Goal: Transaction & Acquisition: Purchase product/service

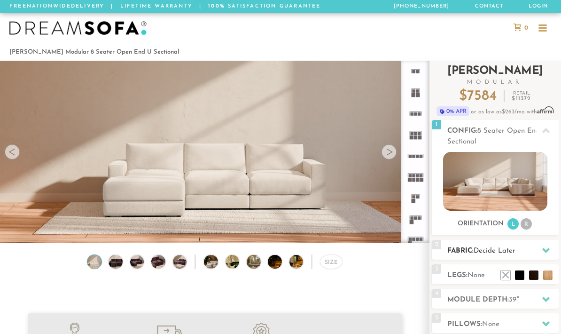
click at [478, 250] on span "Decide Later" at bounding box center [495, 250] width 42 height 7
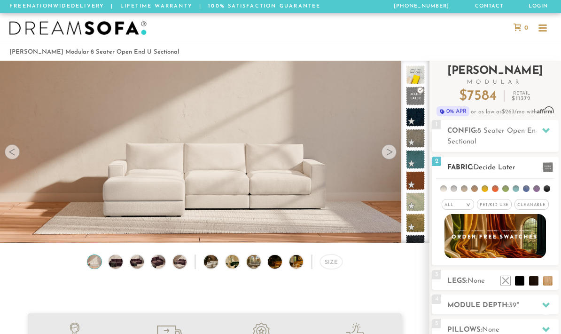
click at [494, 207] on span "Pet/Kid Use x" at bounding box center [494, 204] width 35 height 11
click at [527, 208] on span "Cleanable x" at bounding box center [535, 204] width 34 height 11
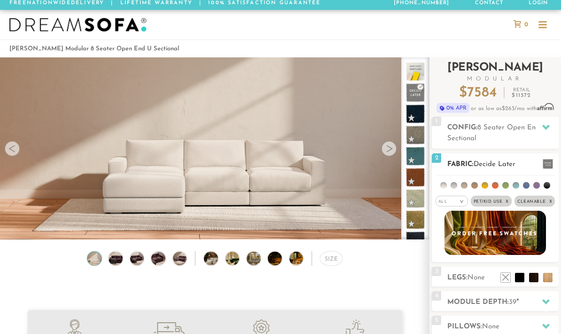
click at [505, 183] on li at bounding box center [505, 185] width 7 height 7
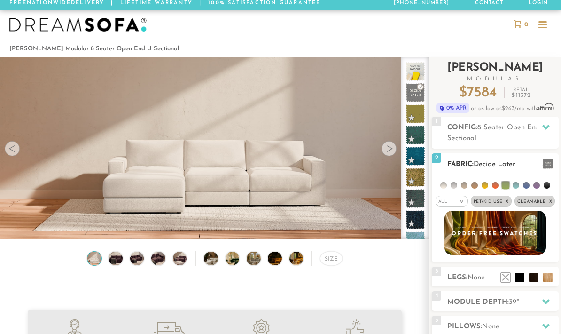
click at [502, 185] on li at bounding box center [506, 185] width 8 height 8
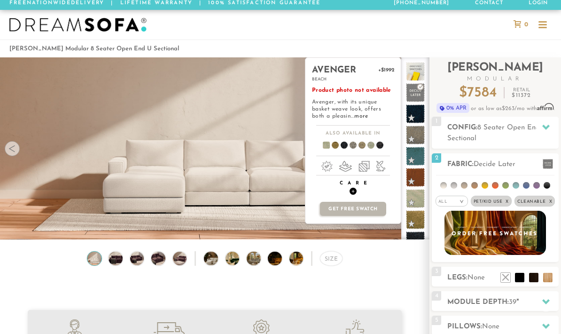
click at [357, 192] on h4 "Care +" at bounding box center [352, 187] width 95 height 15
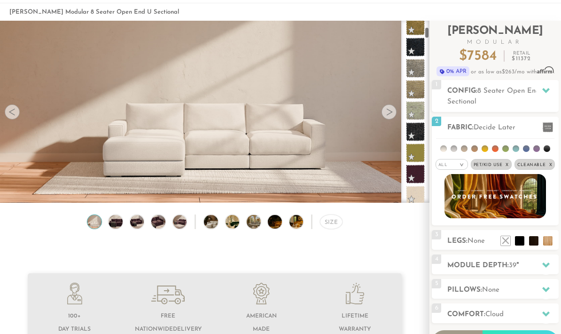
scroll to position [165, 0]
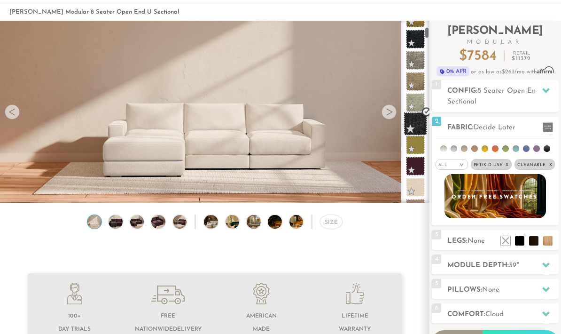
click at [421, 126] on span at bounding box center [415, 123] width 23 height 23
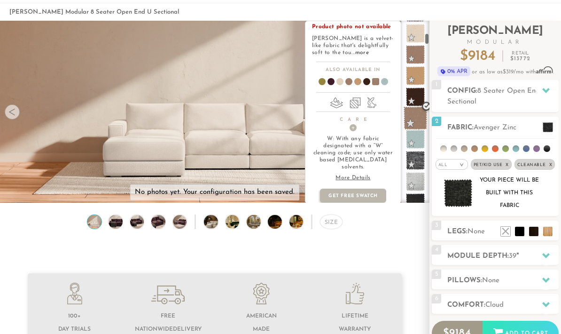
scroll to position [319, 0]
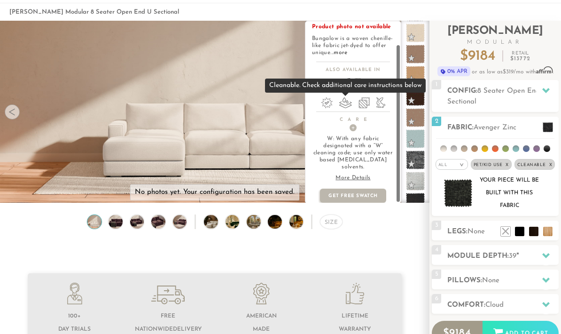
click at [348, 101] on li at bounding box center [345, 102] width 13 height 11
click at [367, 103] on li at bounding box center [363, 102] width 11 height 11
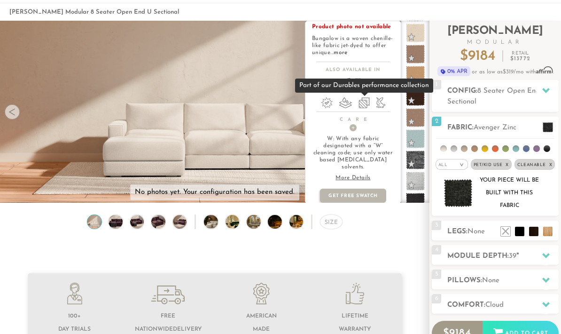
click at [383, 101] on li at bounding box center [380, 102] width 9 height 11
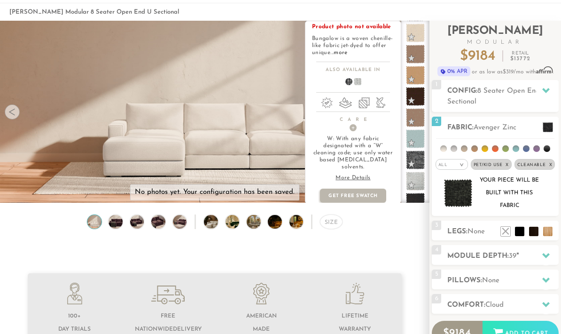
click at [334, 100] on ul at bounding box center [352, 103] width 95 height 13
click at [327, 100] on li at bounding box center [327, 102] width 12 height 11
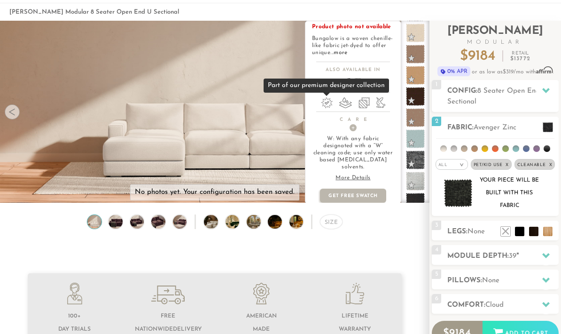
click at [330, 101] on li at bounding box center [327, 102] width 12 height 11
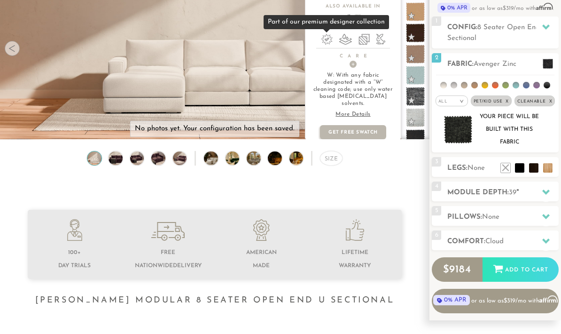
scroll to position [107, 0]
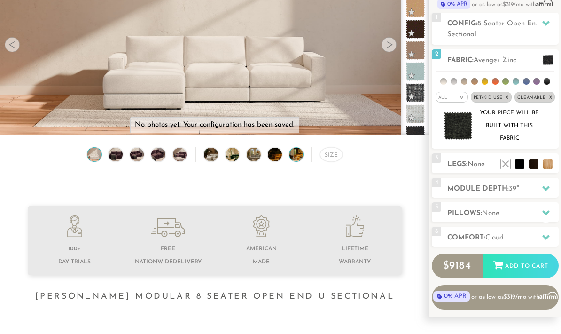
click at [303, 148] on img at bounding box center [301, 155] width 25 height 14
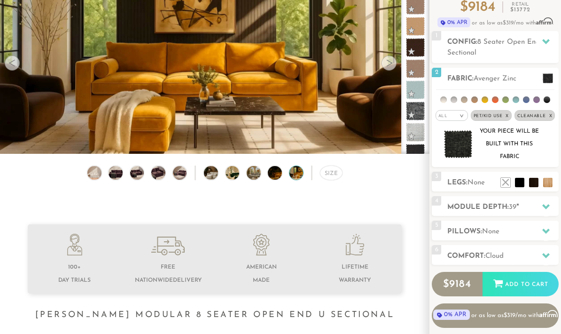
scroll to position [0, 0]
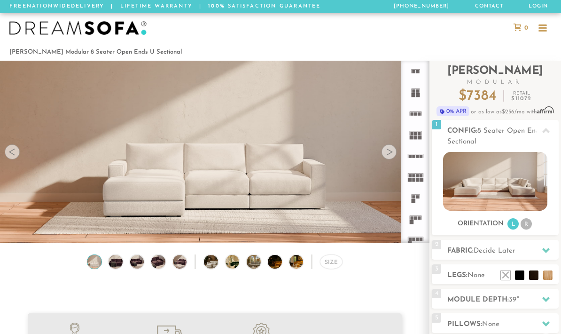
scroll to position [9951, 561]
click at [527, 223] on li "R" at bounding box center [526, 223] width 11 height 11
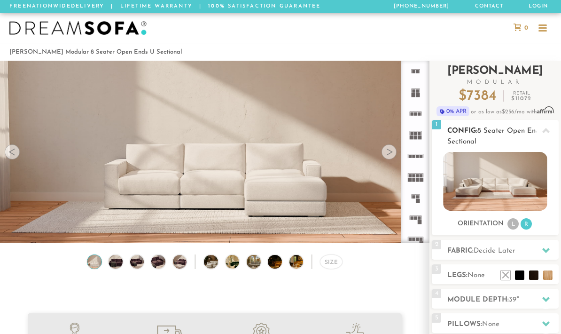
click at [513, 227] on li "L" at bounding box center [512, 223] width 11 height 11
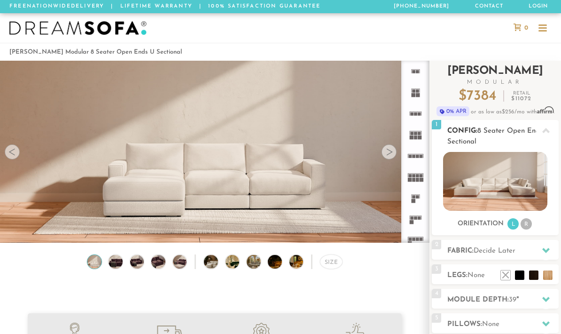
click at [530, 228] on li "R" at bounding box center [526, 223] width 11 height 11
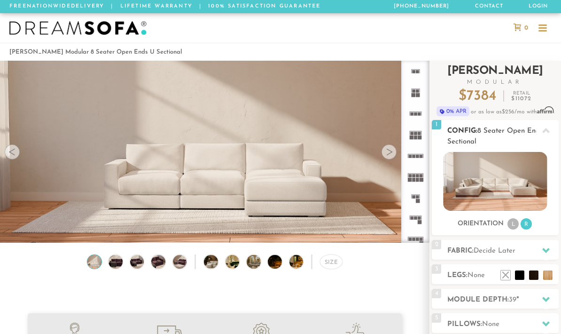
click at [515, 225] on li "L" at bounding box center [512, 223] width 11 height 11
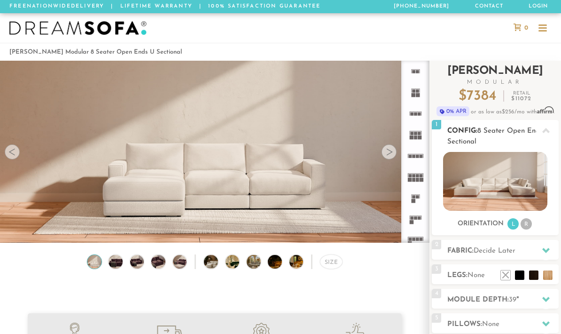
click at [510, 175] on img at bounding box center [495, 181] width 104 height 59
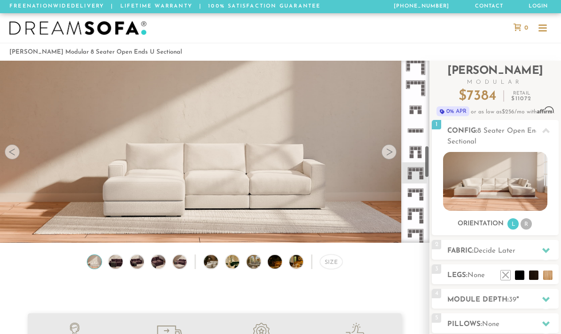
scroll to position [475, 0]
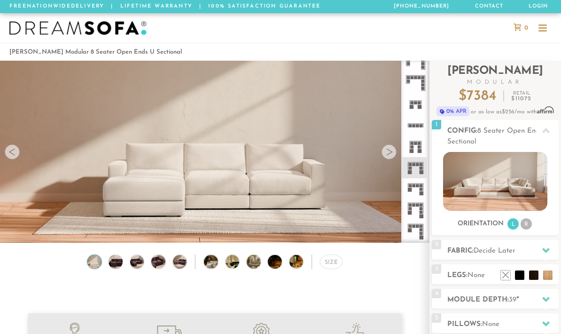
click at [416, 166] on icon at bounding box center [415, 167] width 21 height 21
click at [391, 150] on div at bounding box center [389, 151] width 15 height 15
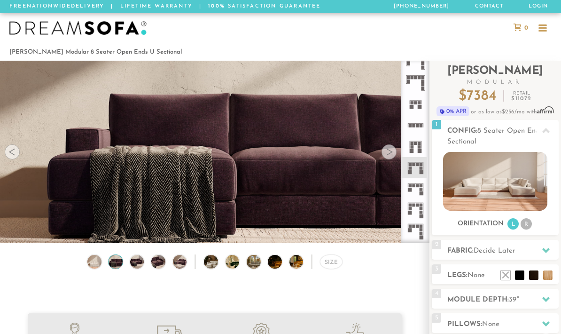
click at [391, 150] on div at bounding box center [389, 151] width 15 height 15
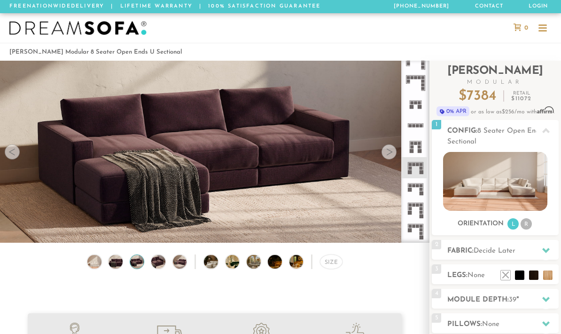
click at [391, 150] on div at bounding box center [389, 151] width 15 height 15
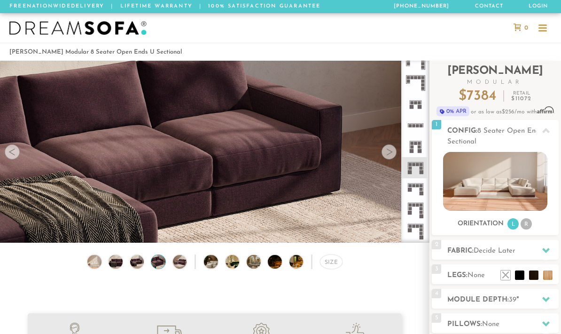
click at [391, 150] on div at bounding box center [389, 151] width 15 height 15
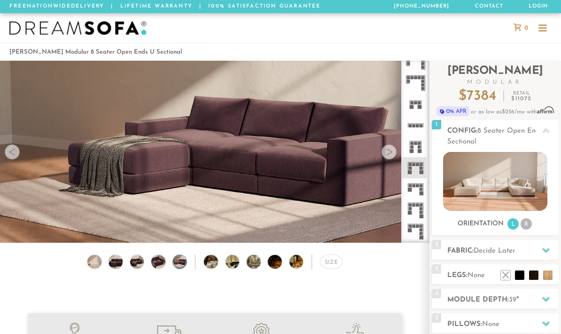
click at [391, 150] on div at bounding box center [389, 151] width 15 height 15
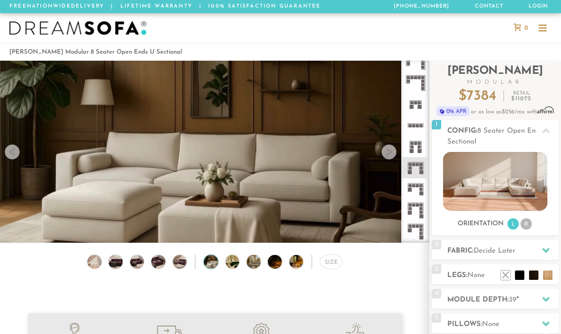
click at [391, 150] on div at bounding box center [389, 151] width 15 height 15
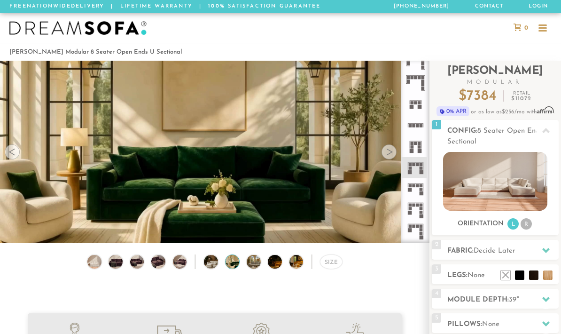
click at [391, 150] on div at bounding box center [389, 151] width 15 height 15
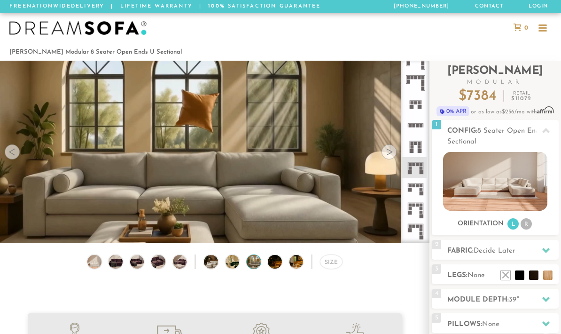
click at [393, 151] on div at bounding box center [389, 151] width 15 height 15
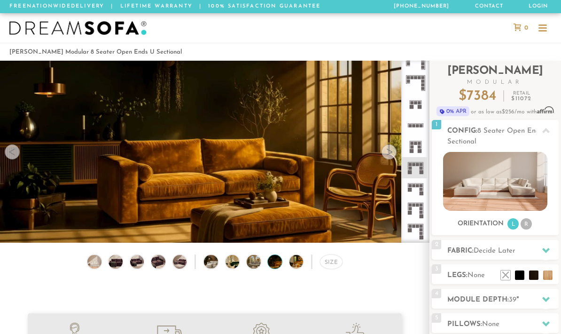
click at [393, 151] on div at bounding box center [389, 151] width 15 height 15
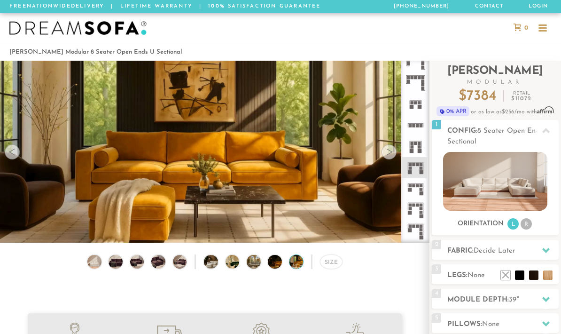
click at [393, 151] on div at bounding box center [389, 151] width 15 height 15
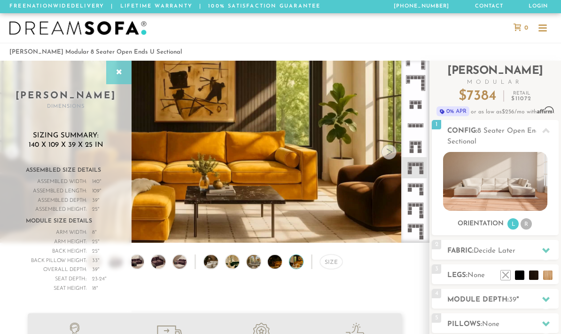
click at [117, 83] on div at bounding box center [118, 72] width 25 height 23
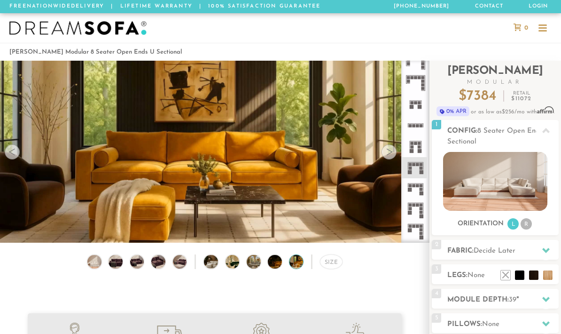
click at [386, 157] on div at bounding box center [389, 151] width 15 height 15
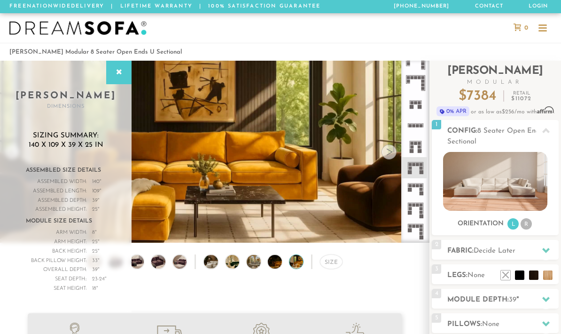
click at [386, 157] on div at bounding box center [389, 151] width 15 height 15
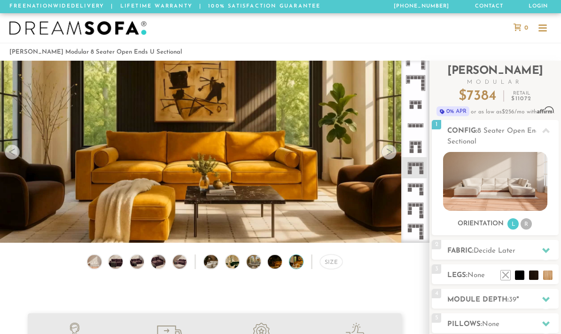
click at [388, 154] on div at bounding box center [389, 151] width 15 height 15
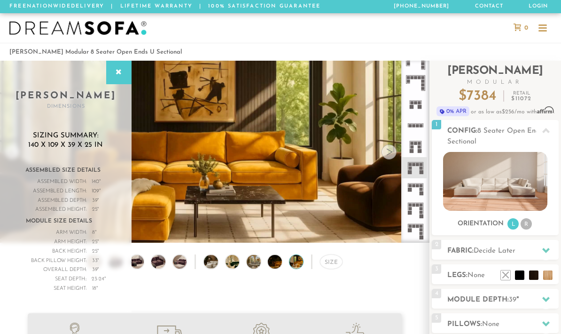
click at [388, 154] on div at bounding box center [389, 151] width 15 height 15
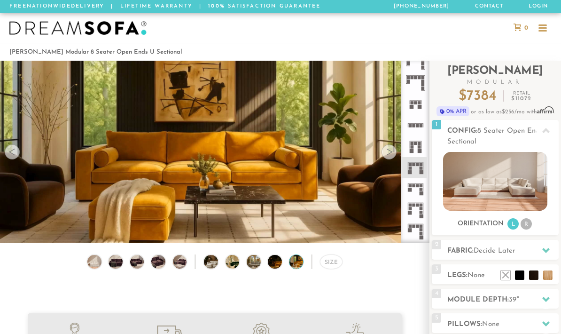
click at [257, 270] on div "Size" at bounding box center [214, 264] width 429 height 20
click at [255, 267] on img at bounding box center [259, 262] width 25 height 14
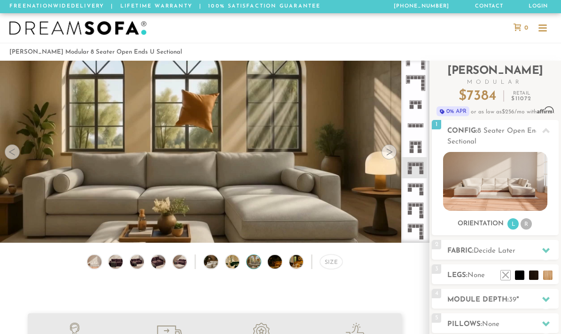
click at [264, 264] on div "Size" at bounding box center [214, 264] width 429 height 20
click at [276, 264] on img at bounding box center [280, 262] width 25 height 14
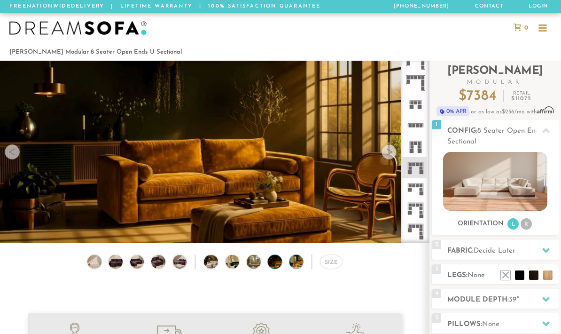
click at [296, 264] on img at bounding box center [301, 262] width 25 height 14
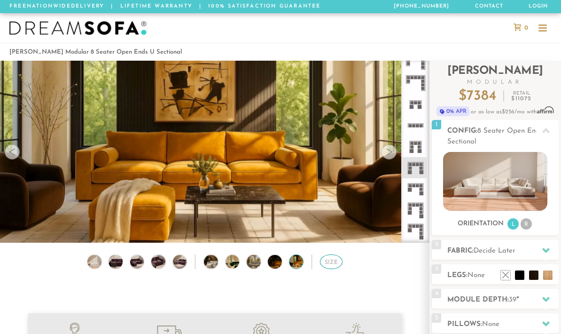
click at [323, 265] on div "Size" at bounding box center [331, 261] width 23 height 15
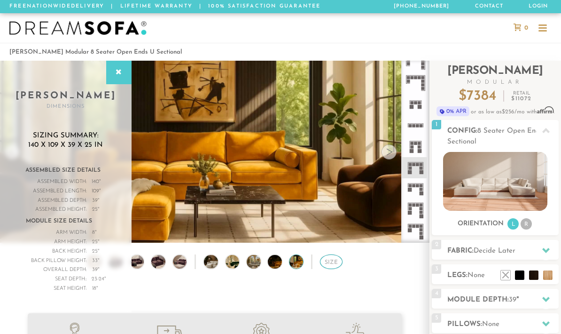
click at [323, 265] on div "Size" at bounding box center [331, 261] width 23 height 15
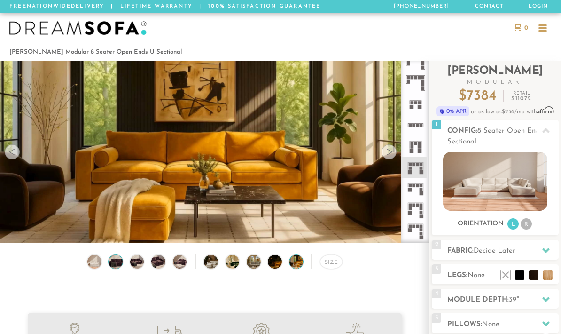
click at [119, 264] on img at bounding box center [115, 262] width 17 height 14
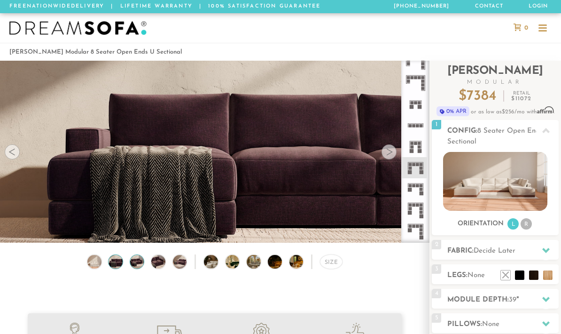
click at [135, 264] on img at bounding box center [137, 262] width 17 height 14
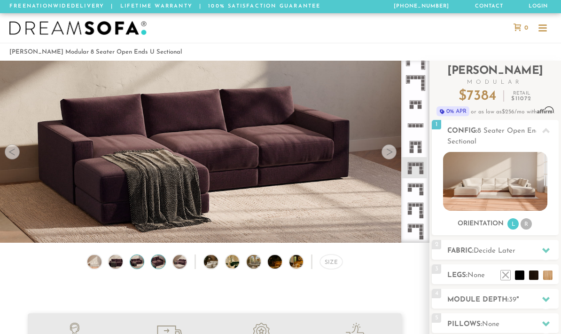
click at [157, 264] on img at bounding box center [158, 262] width 17 height 14
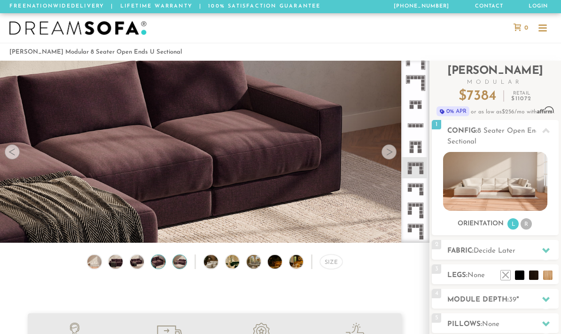
click at [174, 265] on img at bounding box center [179, 262] width 17 height 14
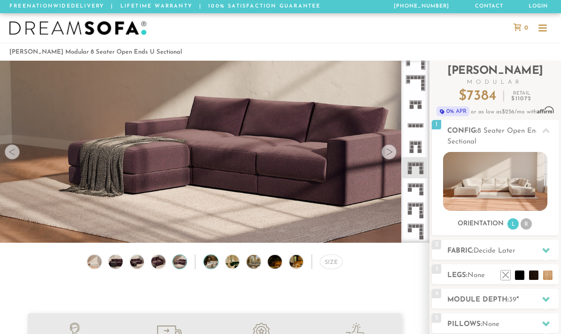
click at [211, 259] on img at bounding box center [216, 262] width 25 height 14
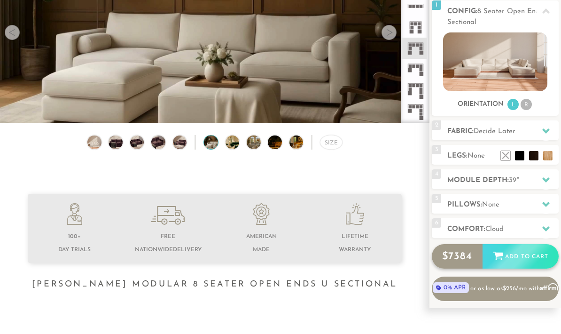
scroll to position [122, 0]
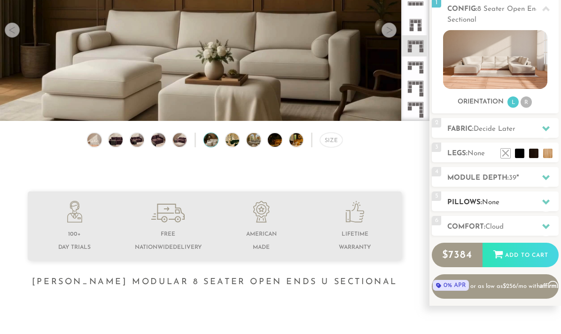
click at [481, 205] on h2 "Pillows: None" at bounding box center [502, 202] width 111 height 11
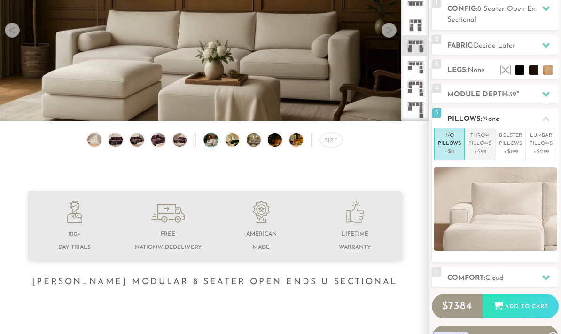
click at [484, 147] on p "Throw Pillows" at bounding box center [479, 140] width 23 height 16
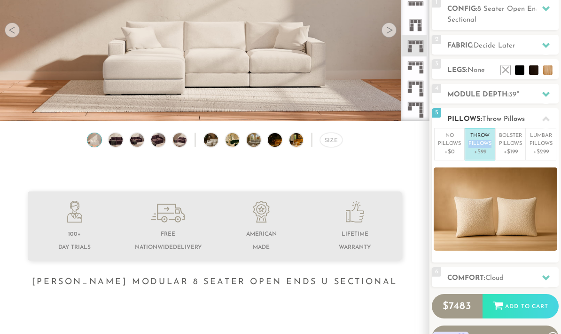
click at [485, 147] on p "Throw Pillows" at bounding box center [479, 140] width 23 height 16
click at [517, 150] on p "+$199" at bounding box center [510, 152] width 23 height 8
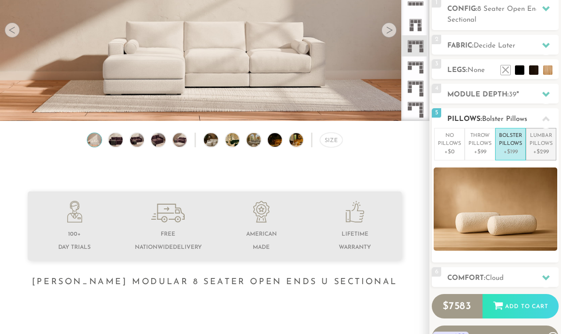
click at [540, 150] on p "+$299" at bounding box center [541, 152] width 23 height 8
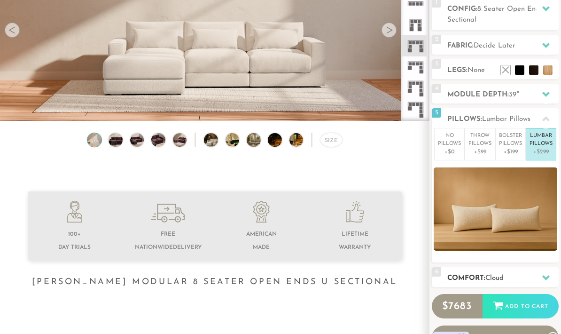
click at [499, 274] on span "Cloud" at bounding box center [494, 277] width 18 height 7
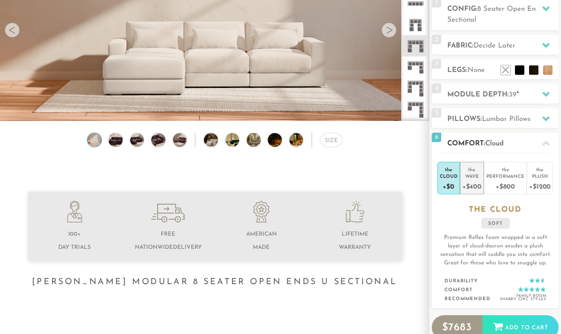
click at [476, 182] on div "+$400" at bounding box center [471, 186] width 19 height 14
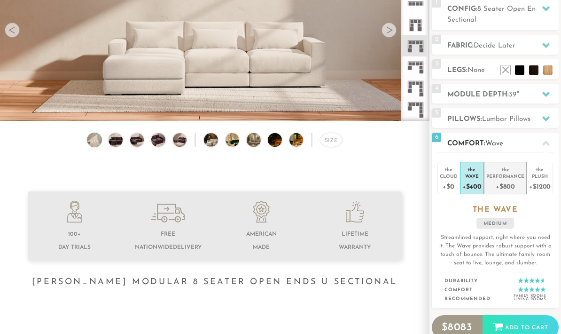
click at [513, 190] on div "+$800" at bounding box center [505, 186] width 38 height 14
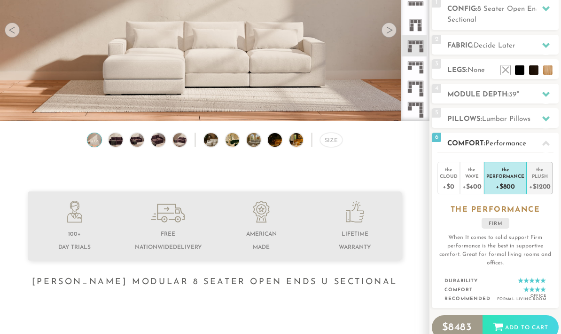
click at [538, 187] on div "+$1200" at bounding box center [540, 186] width 22 height 14
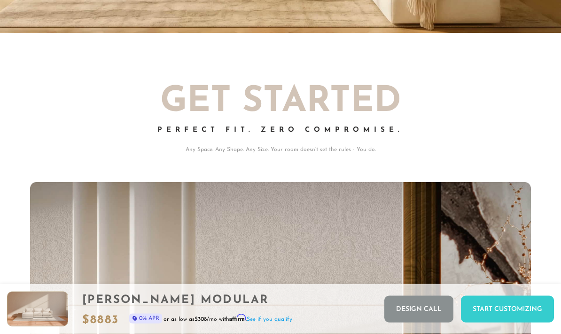
scroll to position [0, 0]
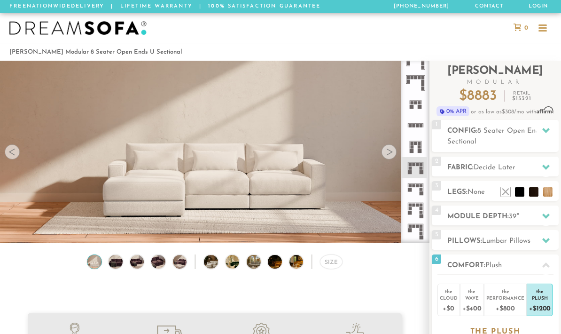
click at [388, 157] on div at bounding box center [389, 151] width 15 height 15
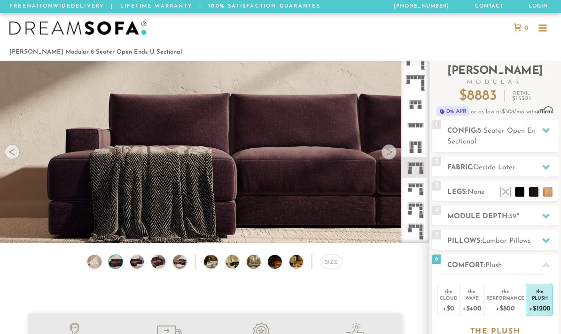
click at [388, 157] on div at bounding box center [389, 151] width 15 height 15
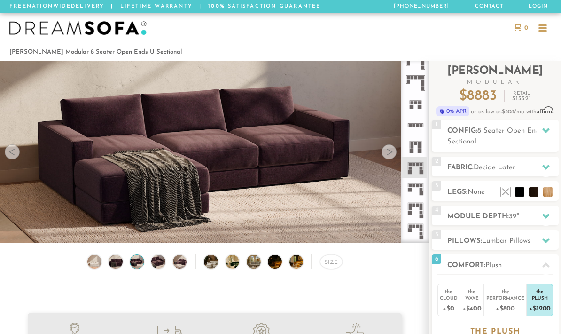
click at [388, 157] on div at bounding box center [389, 151] width 15 height 15
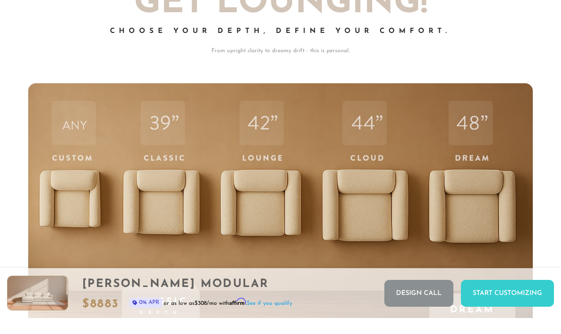
click at [465, 173] on div "48 Dream Depth Our deepest. Our dreamiest. Unmatched in comfort. Built for doin…" at bounding box center [472, 293] width 86 height 389
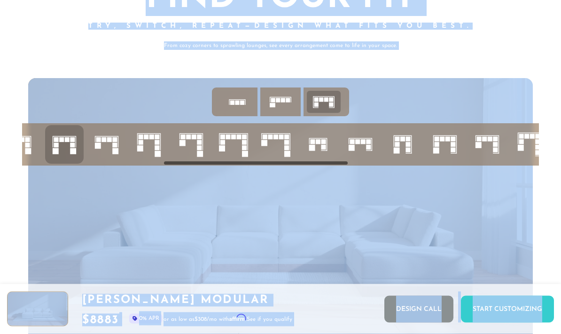
scroll to position [0, 531]
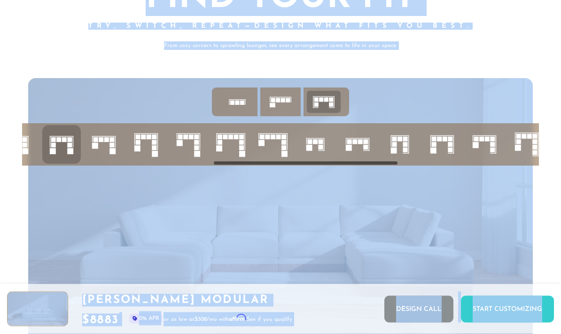
drag, startPoint x: 200, startPoint y: 163, endPoint x: 391, endPoint y: 170, distance: 191.4
click at [391, 170] on div at bounding box center [280, 220] width 505 height 284
click at [272, 154] on icon at bounding box center [273, 145] width 32 height 32
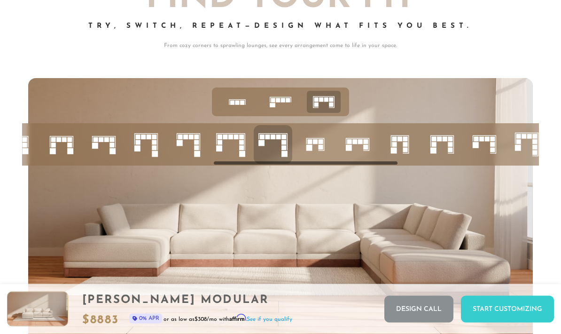
click at [318, 142] on icon at bounding box center [315, 145] width 32 height 32
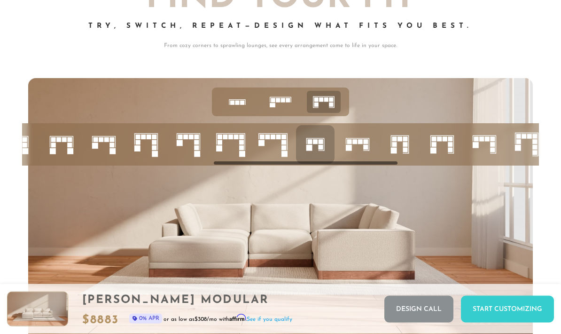
click at [364, 149] on rect at bounding box center [365, 147] width 5 height 5
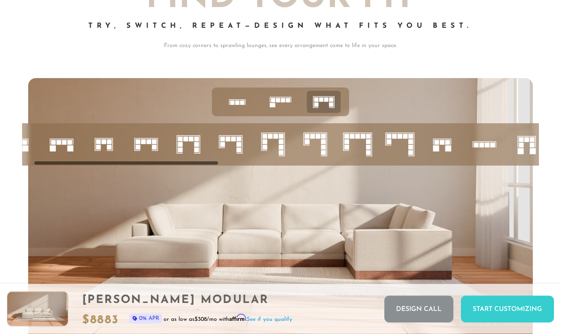
scroll to position [0, 22]
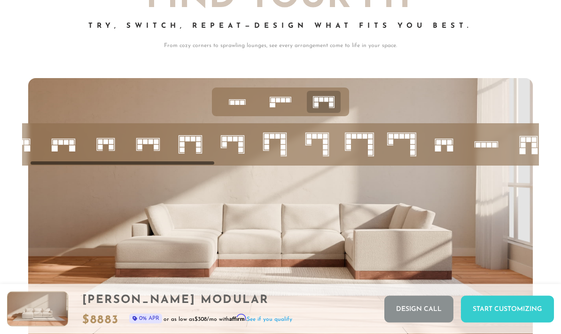
click at [144, 147] on icon at bounding box center [148, 145] width 32 height 32
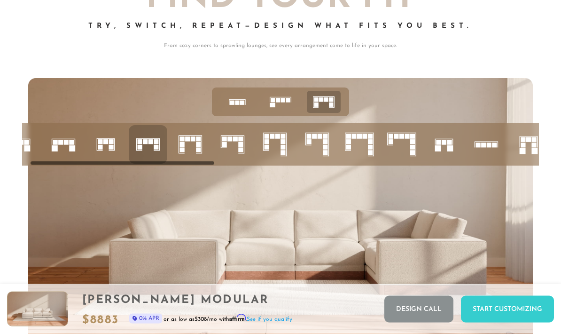
scroll to position [0, 0]
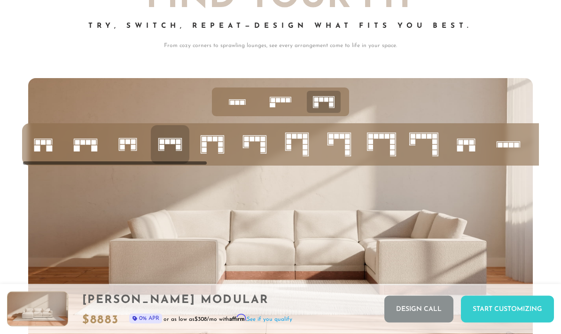
click at [87, 151] on icon at bounding box center [86, 145] width 32 height 32
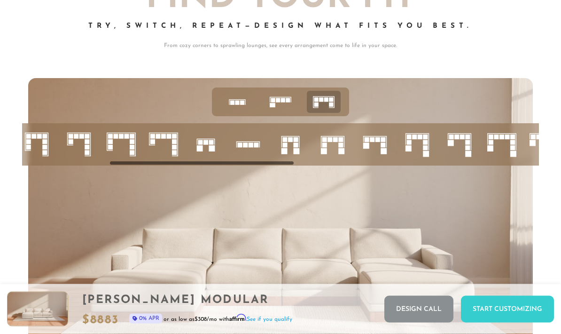
scroll to position [0, 283]
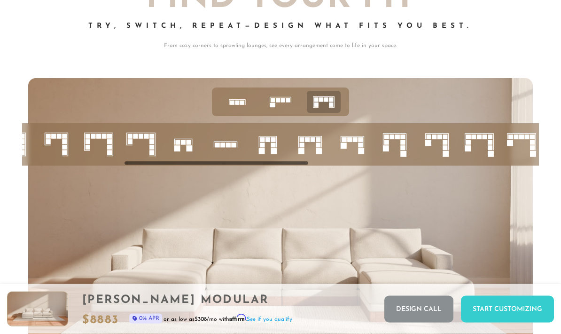
click at [319, 151] on rect at bounding box center [319, 151] width 6 height 6
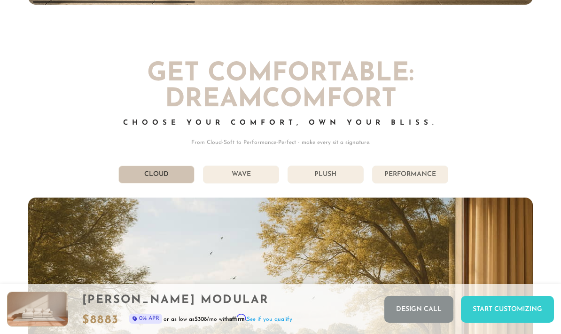
scroll to position [4590, 0]
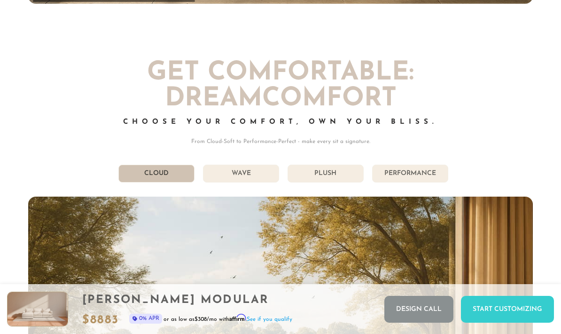
click at [329, 173] on li "Plush" at bounding box center [326, 173] width 76 height 18
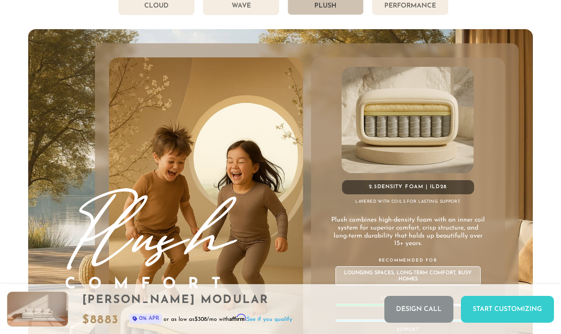
scroll to position [4753, 0]
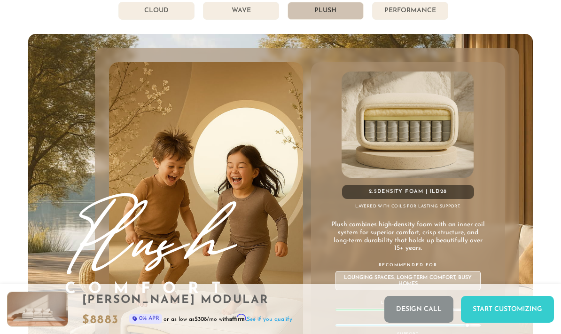
click at [252, 11] on li "Wave" at bounding box center [241, 11] width 76 height 18
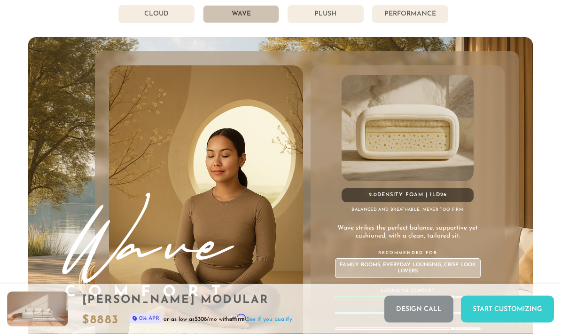
scroll to position [4739, 0]
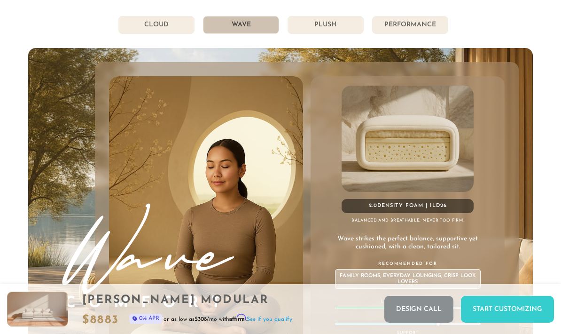
click at [161, 25] on li "Cloud" at bounding box center [156, 25] width 76 height 18
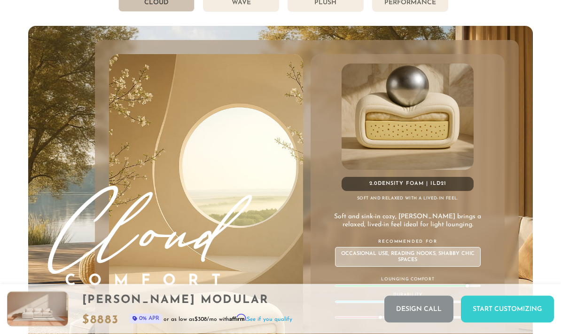
scroll to position [4761, 0]
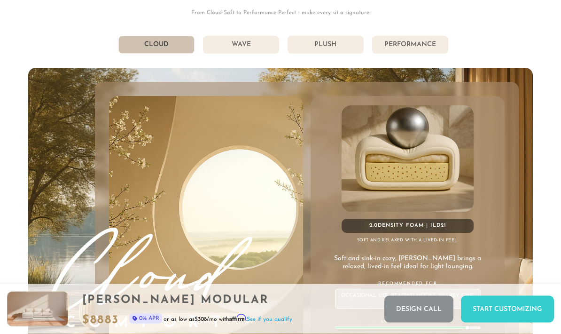
click at [322, 48] on li "Plush" at bounding box center [326, 45] width 76 height 18
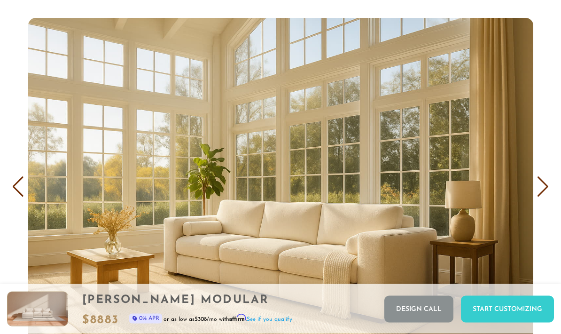
scroll to position [5352, 0]
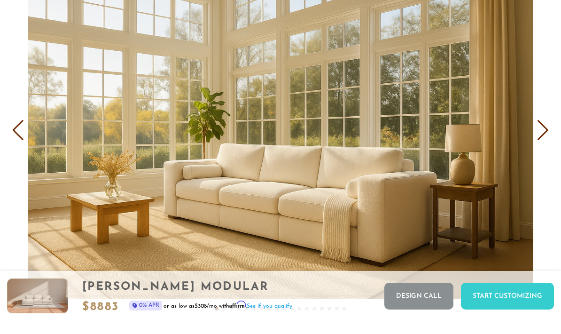
click at [538, 133] on div "Next slide" at bounding box center [543, 143] width 13 height 21
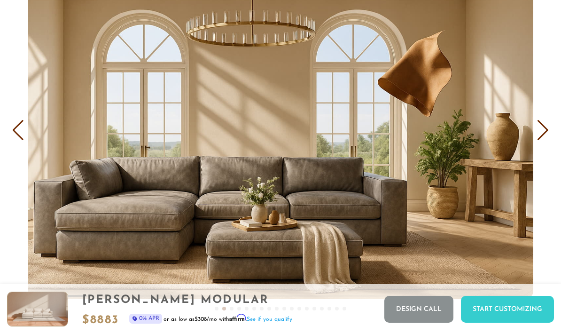
click at [538, 129] on div "Next slide" at bounding box center [543, 130] width 13 height 21
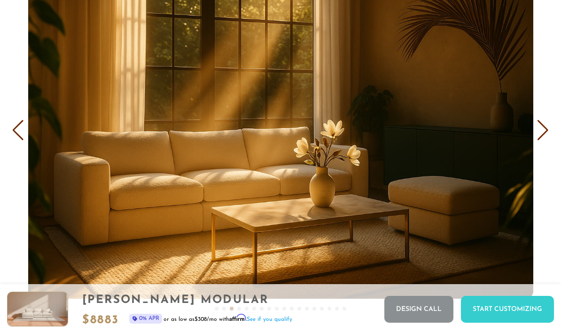
click at [23, 118] on div "COVER IT: DreamThread Choose Your Fabric, Paint Your Story. Every shade, every …" at bounding box center [280, 91] width 561 height 472
click at [20, 128] on div "Previous slide" at bounding box center [18, 130] width 13 height 21
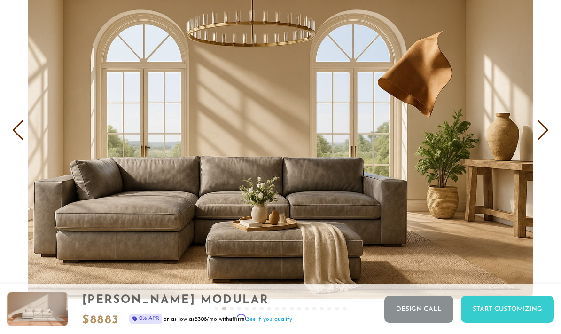
click at [195, 201] on img "2 / 18" at bounding box center [280, 129] width 505 height 337
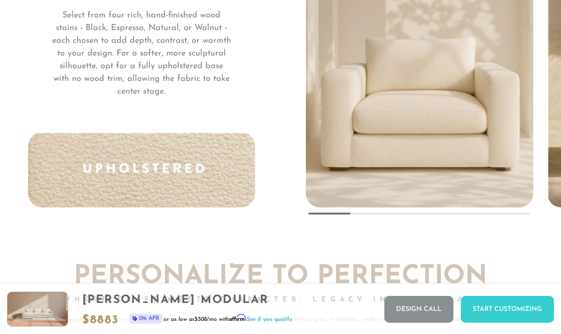
scroll to position [6797, 0]
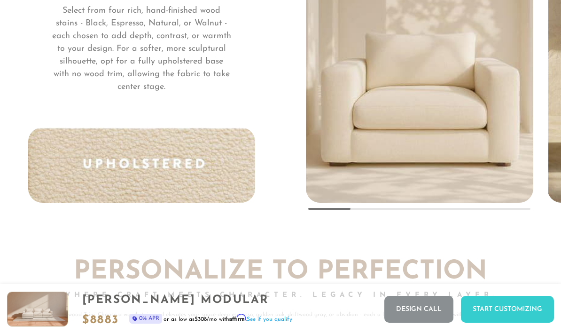
click at [218, 195] on img at bounding box center [141, 164] width 227 height 75
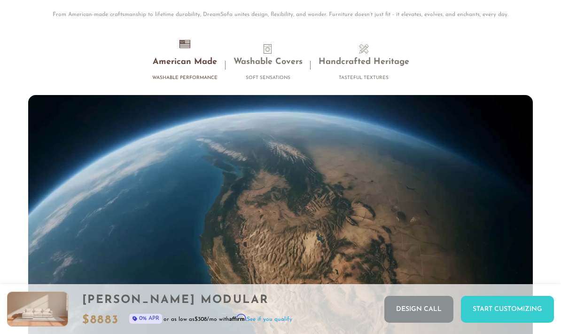
scroll to position [7932, 0]
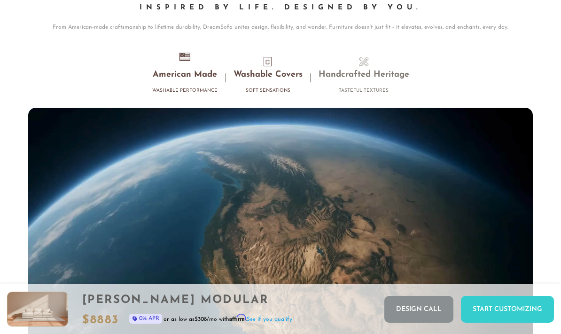
click at [281, 84] on li "Washable Covers Soft Sensations" at bounding box center [268, 77] width 85 height 41
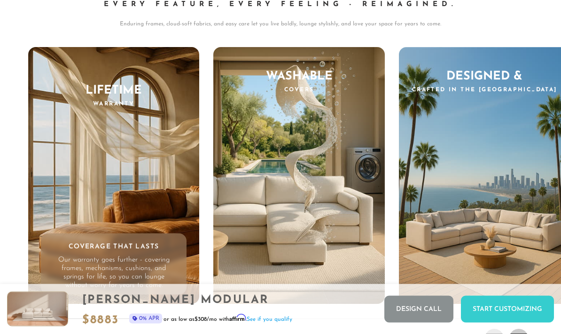
scroll to position [8421, 0]
click at [361, 184] on div "Washable Covers Beauty Made Practical Life happens. That’s why our tailored cov…" at bounding box center [298, 175] width 171 height 257
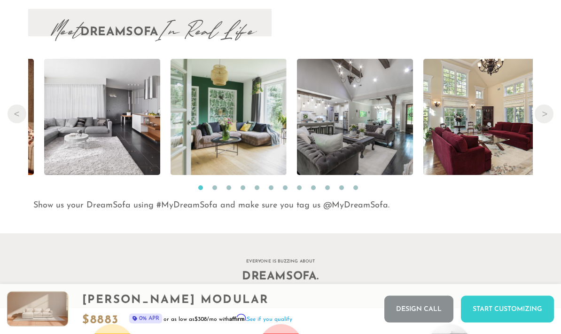
scroll to position [9199, 0]
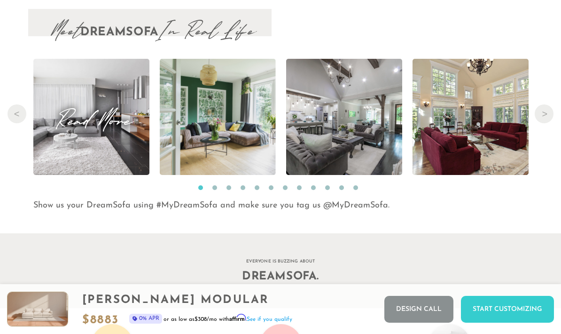
click at [131, 146] on img at bounding box center [91, 117] width 174 height 116
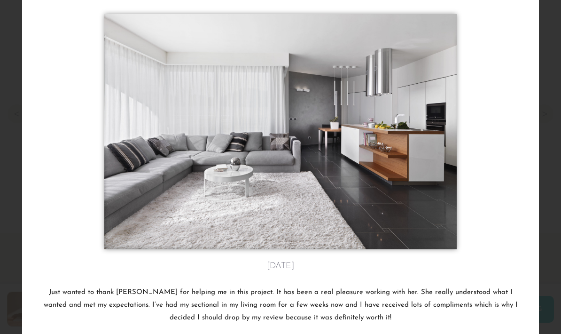
scroll to position [89, 0]
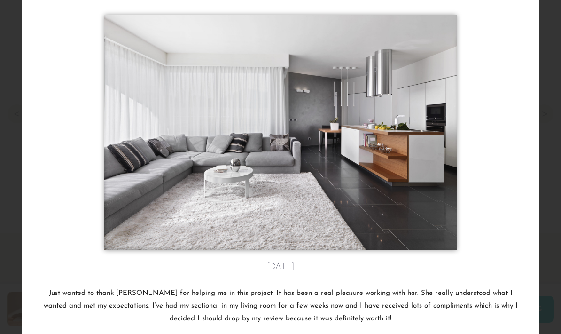
click at [537, 122] on div "[PERSON_NAME] P's review from [GEOGRAPHIC_DATA], [GEOGRAPHIC_DATA] [DATE] Just …" at bounding box center [280, 141] width 517 height 432
click at [500, 137] on div at bounding box center [280, 135] width 475 height 240
click at [377, 162] on img at bounding box center [280, 132] width 352 height 235
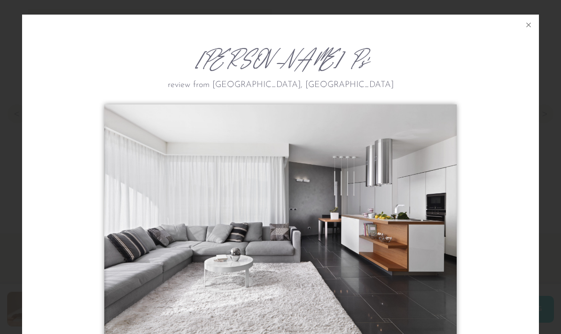
scroll to position [0, 0]
click at [526, 31] on button at bounding box center [528, 25] width 21 height 21
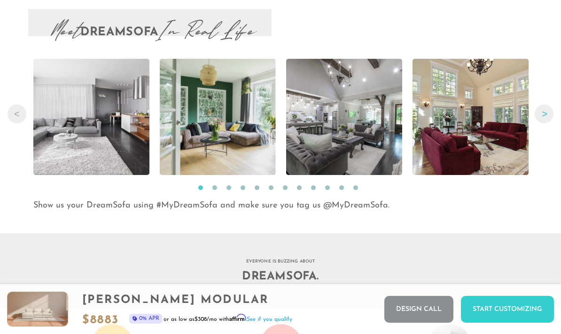
click at [549, 114] on button "Next" at bounding box center [544, 113] width 19 height 19
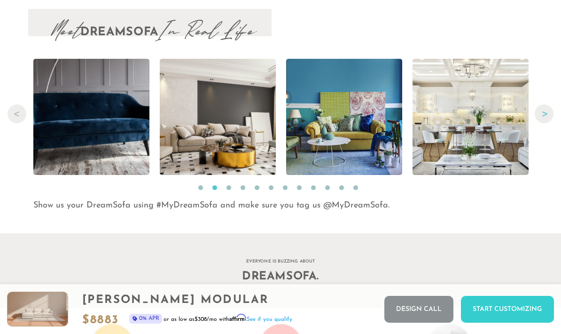
click at [549, 114] on button "Next" at bounding box center [544, 113] width 19 height 19
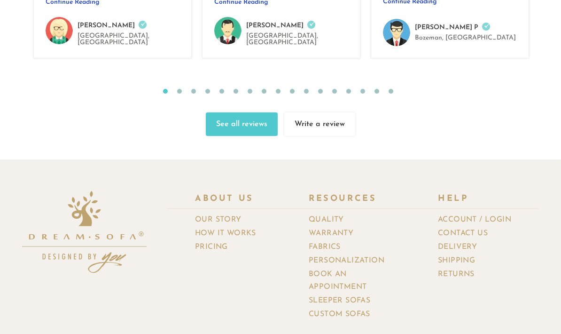
scroll to position [9677, 0]
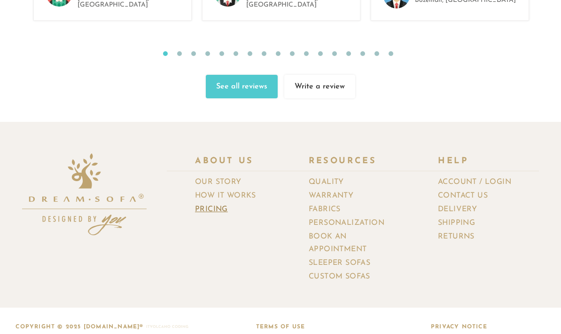
click at [218, 203] on link "Pricing" at bounding box center [215, 210] width 40 height 14
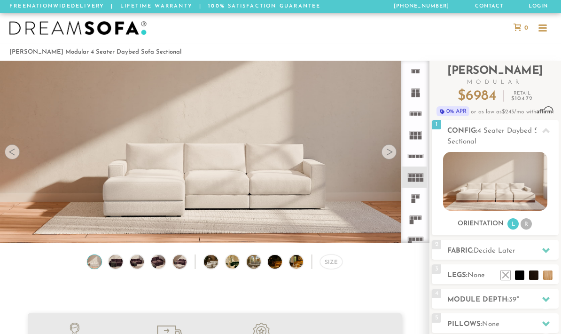
scroll to position [9951, 561]
click at [393, 156] on div at bounding box center [389, 151] width 15 height 15
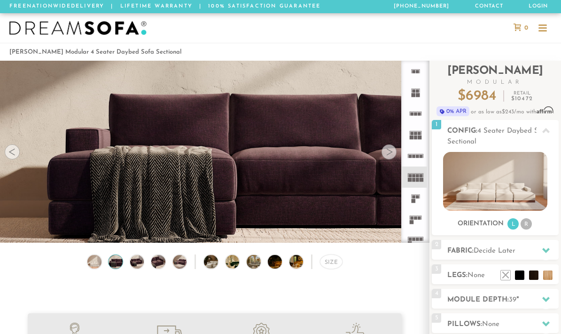
click at [393, 156] on div at bounding box center [389, 151] width 15 height 15
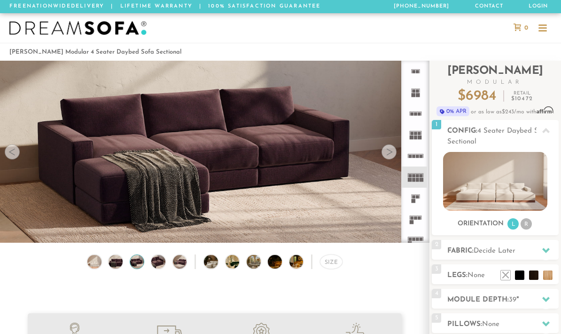
click at [393, 156] on div at bounding box center [389, 151] width 15 height 15
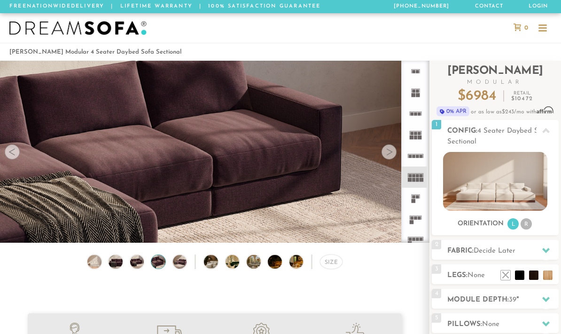
click at [393, 156] on div at bounding box center [389, 151] width 15 height 15
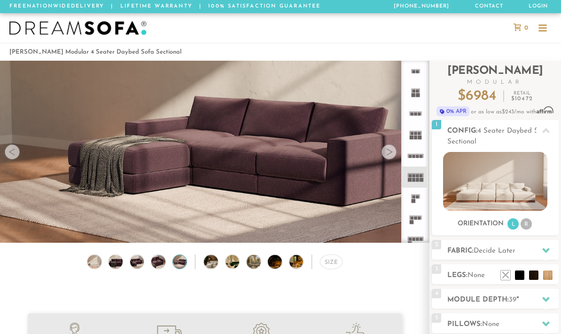
click at [393, 156] on div at bounding box center [389, 151] width 15 height 15
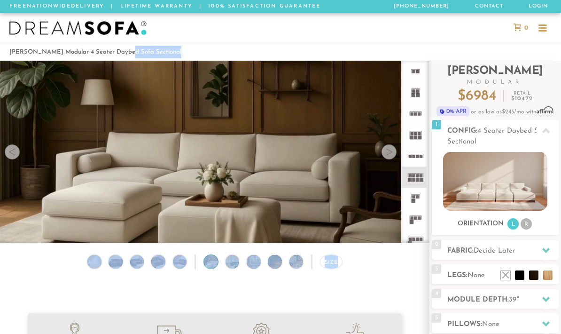
click at [393, 156] on div at bounding box center [389, 151] width 15 height 15
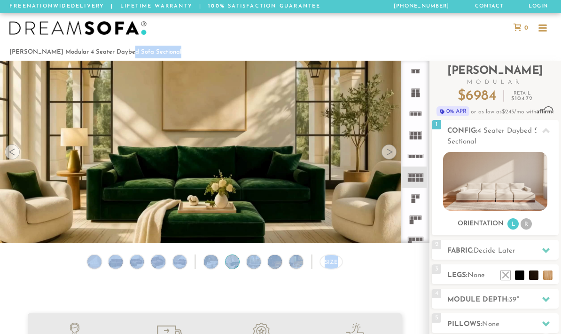
click at [393, 156] on div at bounding box center [389, 151] width 15 height 15
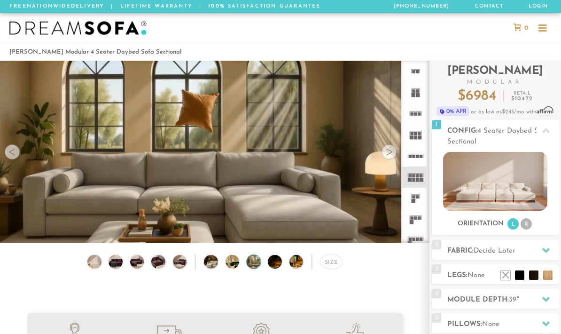
click at [393, 156] on div at bounding box center [389, 151] width 15 height 15
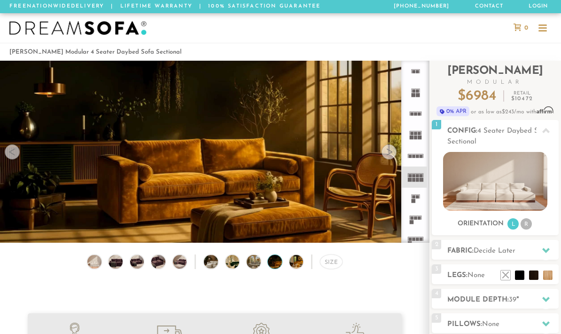
click at [393, 156] on div at bounding box center [389, 151] width 15 height 15
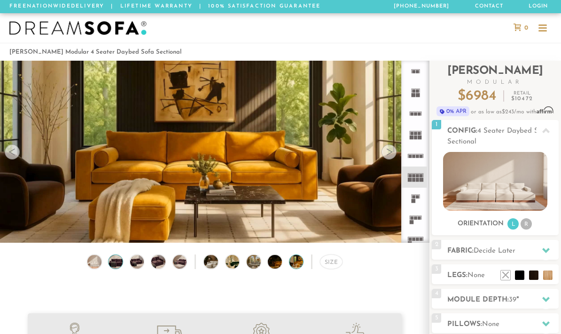
click at [116, 264] on img at bounding box center [115, 262] width 17 height 14
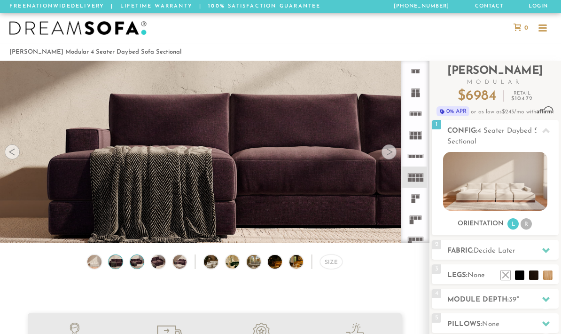
click at [140, 259] on img at bounding box center [137, 262] width 17 height 14
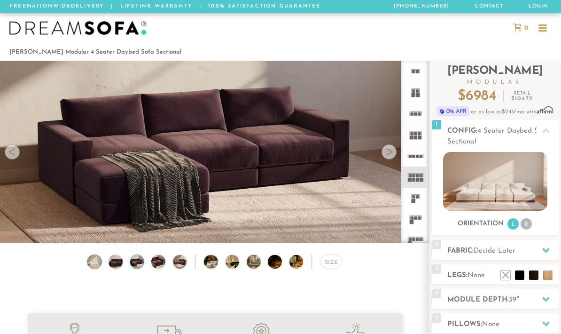
click at [96, 259] on img at bounding box center [94, 262] width 17 height 14
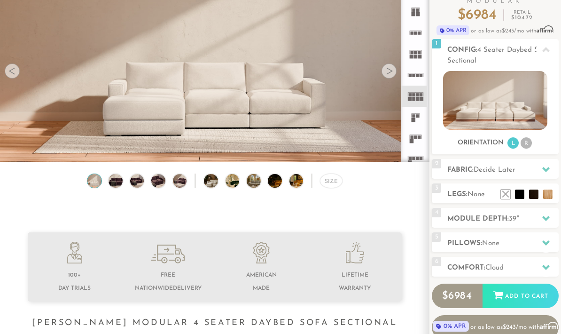
click at [220, 116] on video at bounding box center [214, 53] width 429 height 215
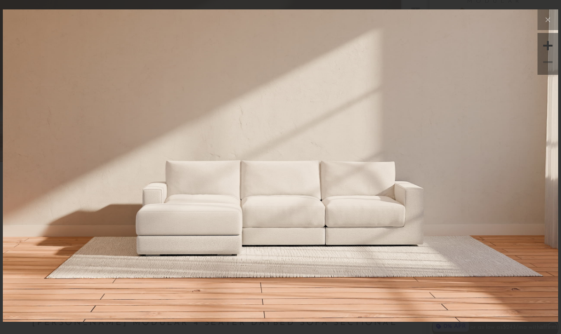
click at [260, 250] on img at bounding box center [280, 286] width 555 height 555
click at [280, 333] on div at bounding box center [280, 167] width 561 height 334
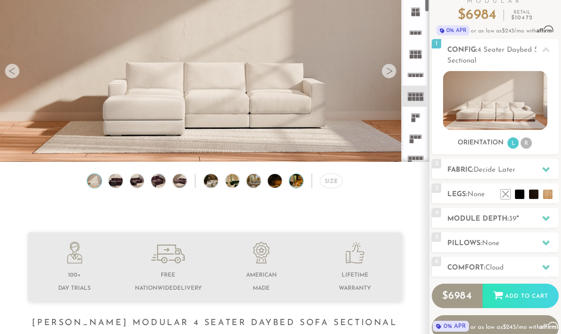
click at [296, 187] on img at bounding box center [301, 181] width 25 height 14
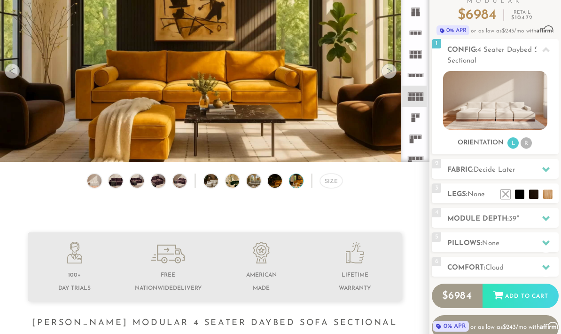
click at [265, 184] on div "Size" at bounding box center [214, 183] width 429 height 20
click at [272, 182] on img at bounding box center [280, 181] width 25 height 14
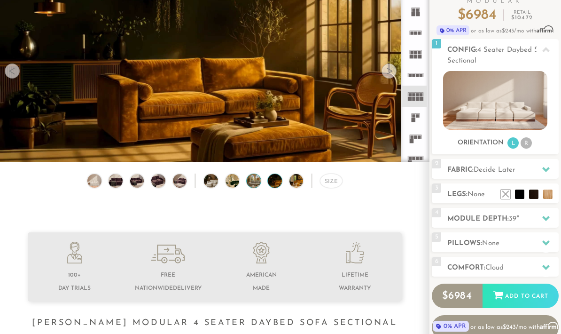
click at [247, 181] on img at bounding box center [259, 181] width 25 height 14
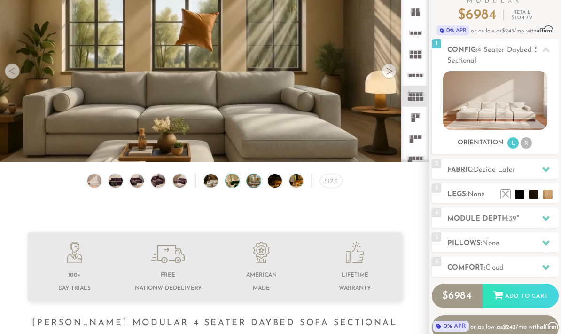
click at [229, 179] on img at bounding box center [238, 181] width 25 height 14
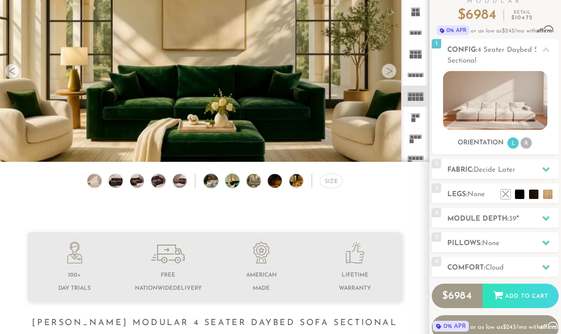
click at [207, 181] on img at bounding box center [216, 181] width 25 height 14
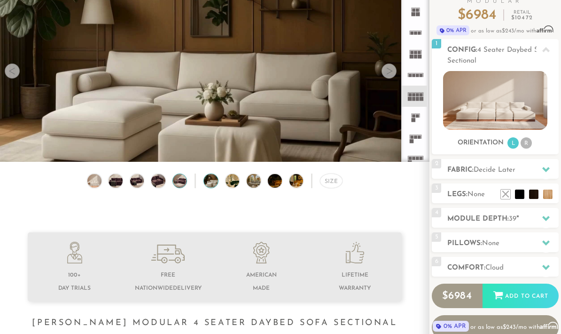
click at [184, 181] on img at bounding box center [179, 181] width 17 height 14
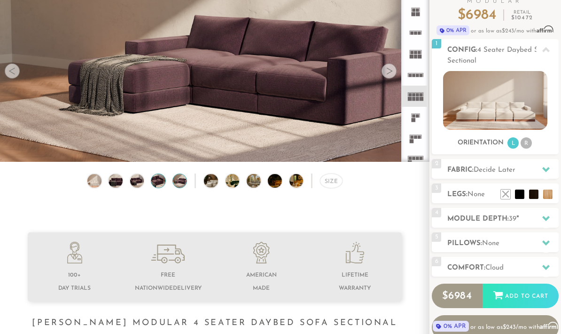
click at [157, 182] on img at bounding box center [158, 181] width 17 height 14
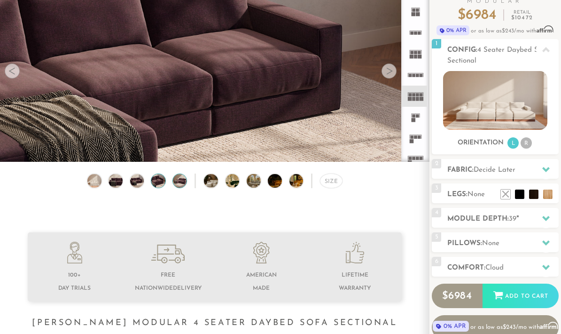
click at [175, 182] on img at bounding box center [179, 181] width 17 height 14
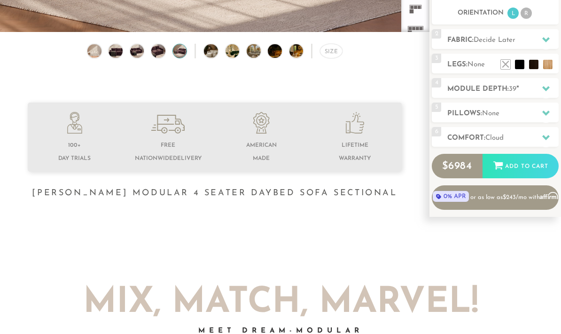
scroll to position [179, 0]
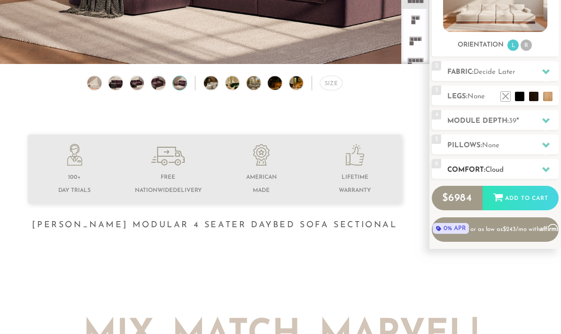
click at [495, 168] on span "Cloud" at bounding box center [494, 169] width 18 height 7
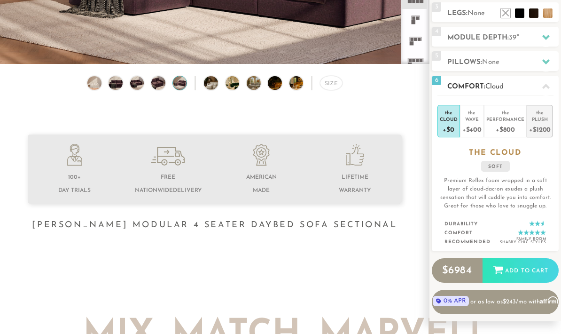
click at [536, 132] on div "+$1200" at bounding box center [540, 129] width 22 height 14
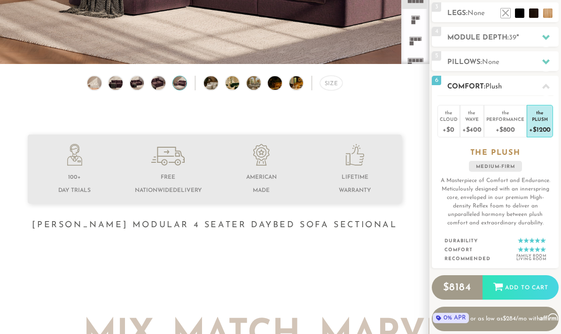
click at [502, 93] on div "6 Comfort: the Plush medium firm" at bounding box center [495, 86] width 127 height 20
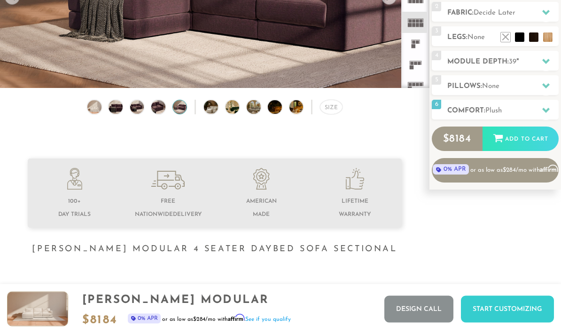
scroll to position [0, 0]
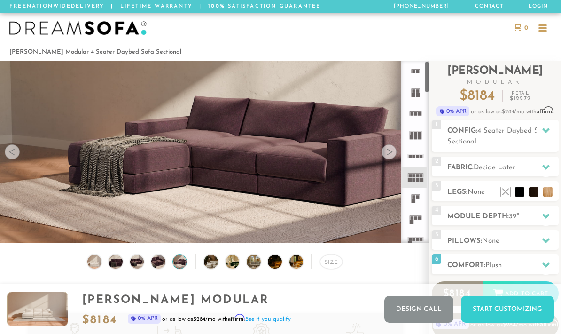
click at [549, 32] on div at bounding box center [543, 29] width 18 height 18
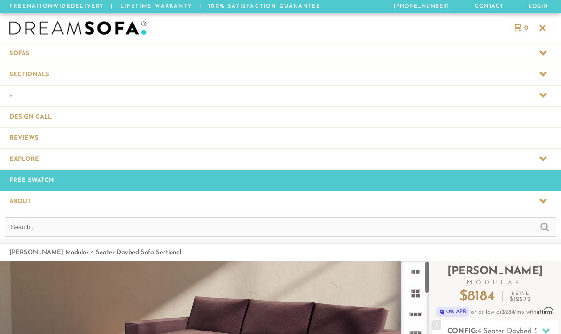
scroll to position [10152, 561]
click at [39, 97] on span at bounding box center [280, 95] width 561 height 21
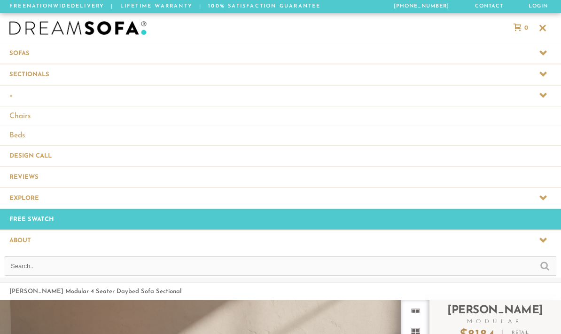
scroll to position [0, 0]
click at [32, 117] on link "Chairs" at bounding box center [280, 115] width 561 height 19
